Goal: Use online tool/utility: Utilize a website feature to perform a specific function

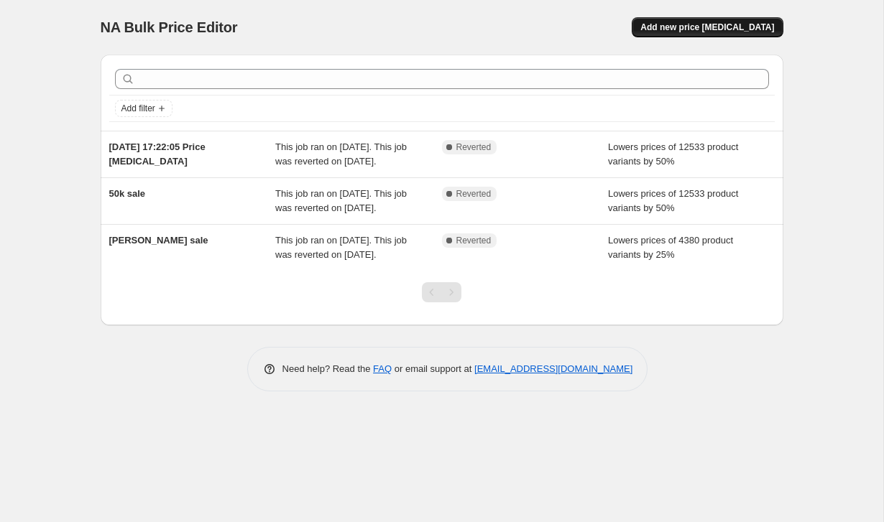
click at [709, 29] on span "Add new price [MEDICAL_DATA]" at bounding box center [707, 27] width 134 height 11
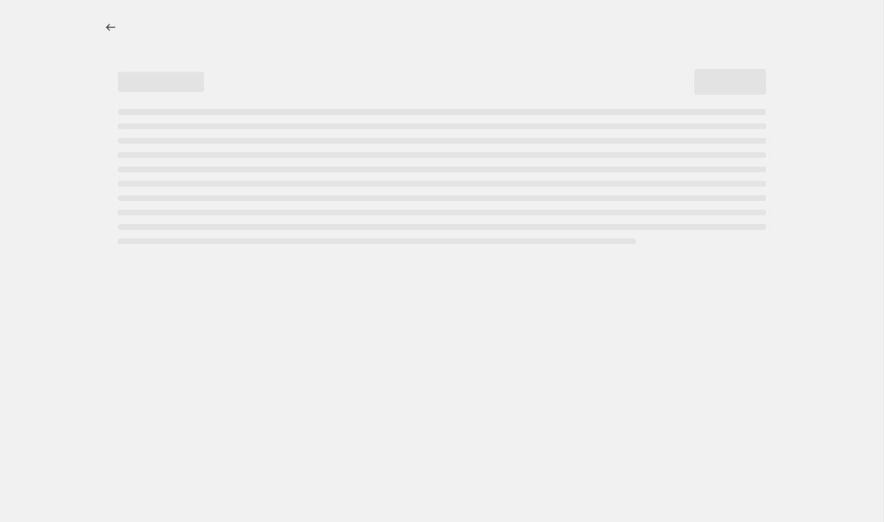
select select "percentage"
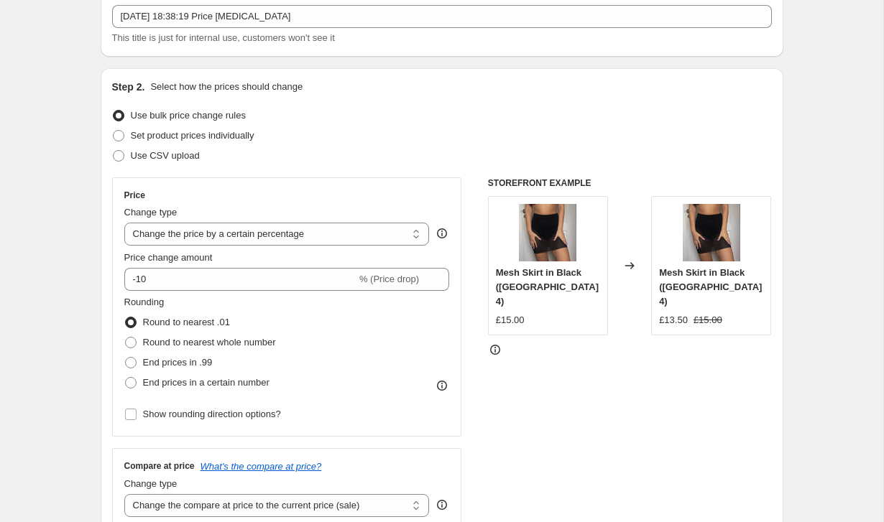
scroll to position [91, 0]
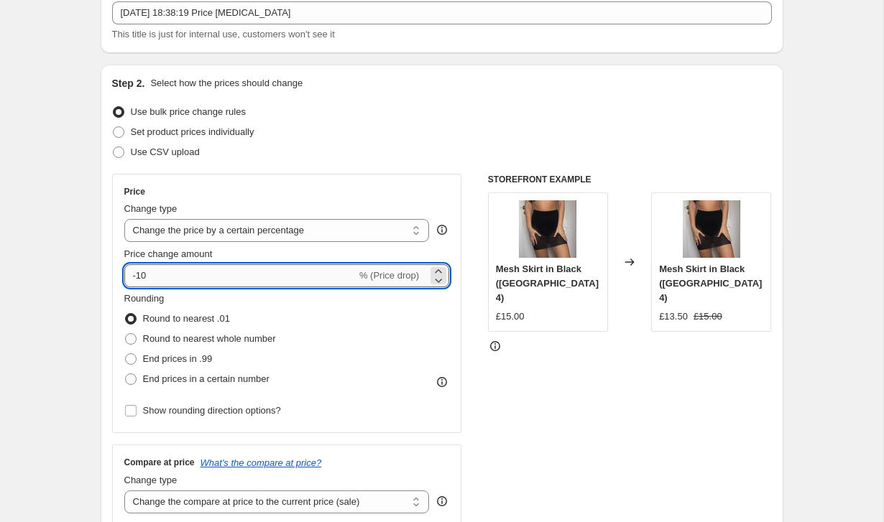
click at [164, 274] on input "-10" at bounding box center [240, 275] width 232 height 23
type input "-1"
type input "-20"
click at [109, 326] on div "Step 2. Select how the prices should change Use bulk price change rules Set pro…" at bounding box center [442, 317] width 683 height 505
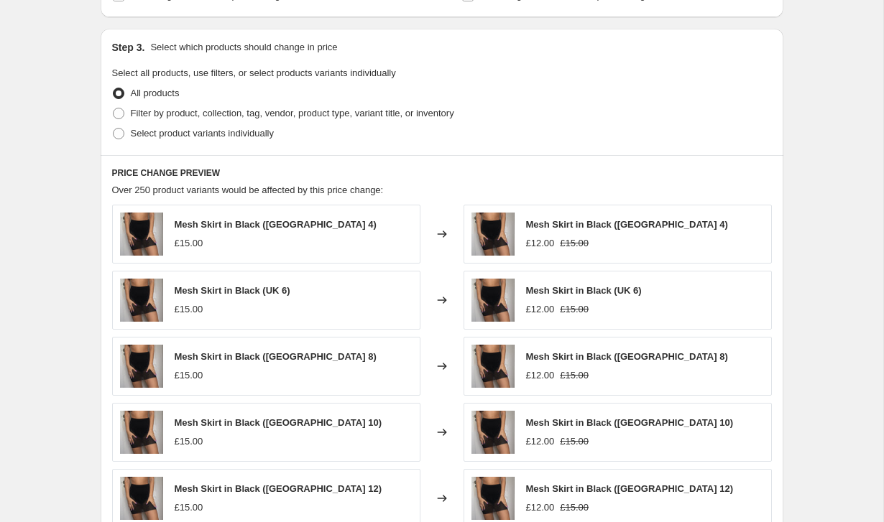
scroll to position [644, 0]
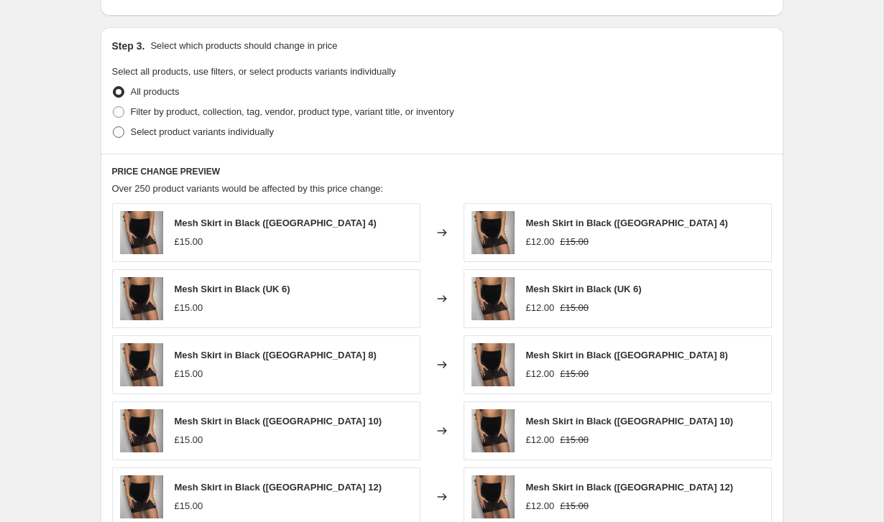
click at [180, 135] on span "Select product variants individually" at bounding box center [202, 131] width 143 height 11
click at [114, 127] on input "Select product variants individually" at bounding box center [113, 126] width 1 height 1
radio input "true"
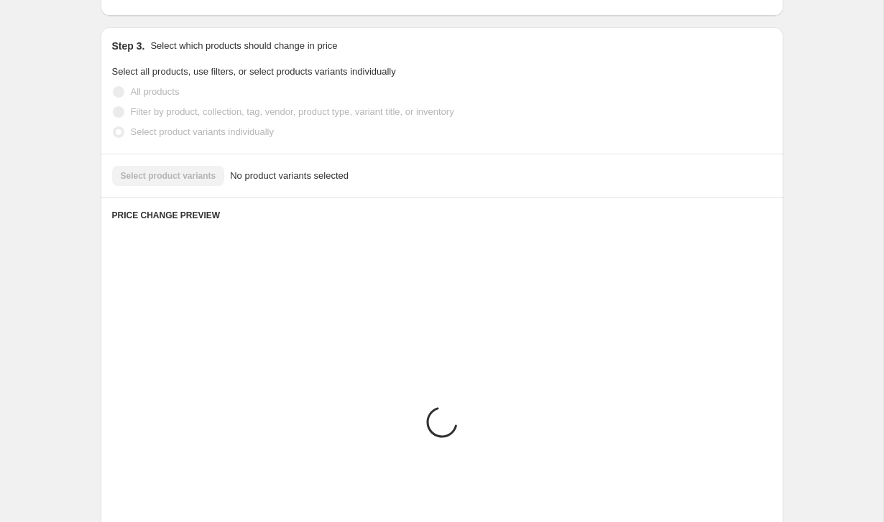
scroll to position [596, 0]
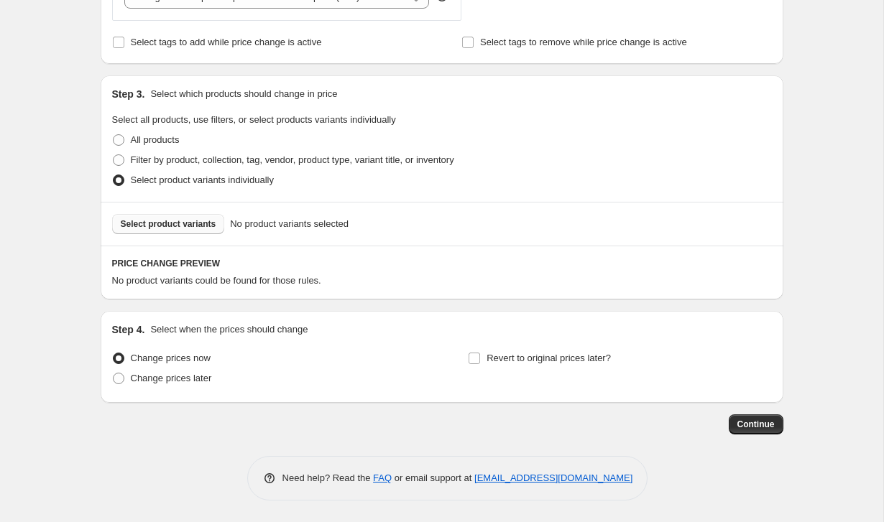
click at [188, 216] on button "Select product variants" at bounding box center [168, 224] width 113 height 20
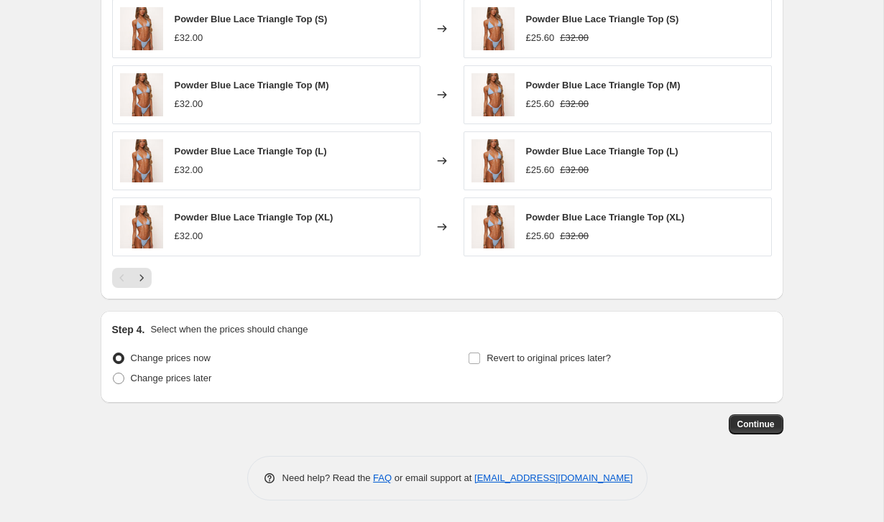
scroll to position [958, 0]
click at [765, 425] on span "Continue" at bounding box center [755, 424] width 37 height 11
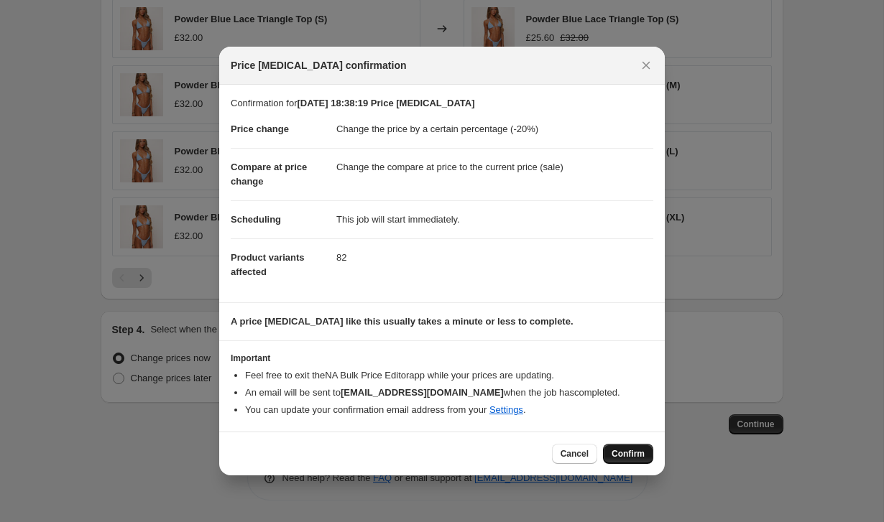
click at [629, 456] on span "Confirm" at bounding box center [628, 453] width 33 height 11
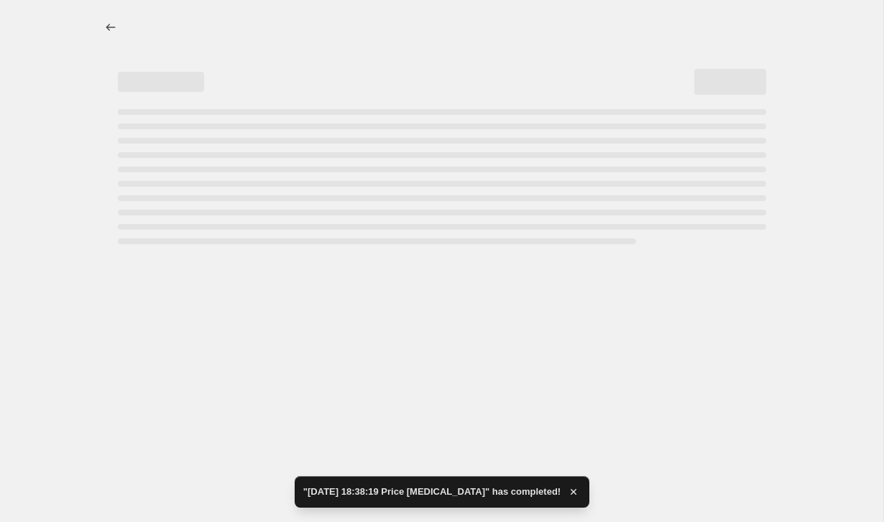
select select "percentage"
